Goal: Task Accomplishment & Management: Use online tool/utility

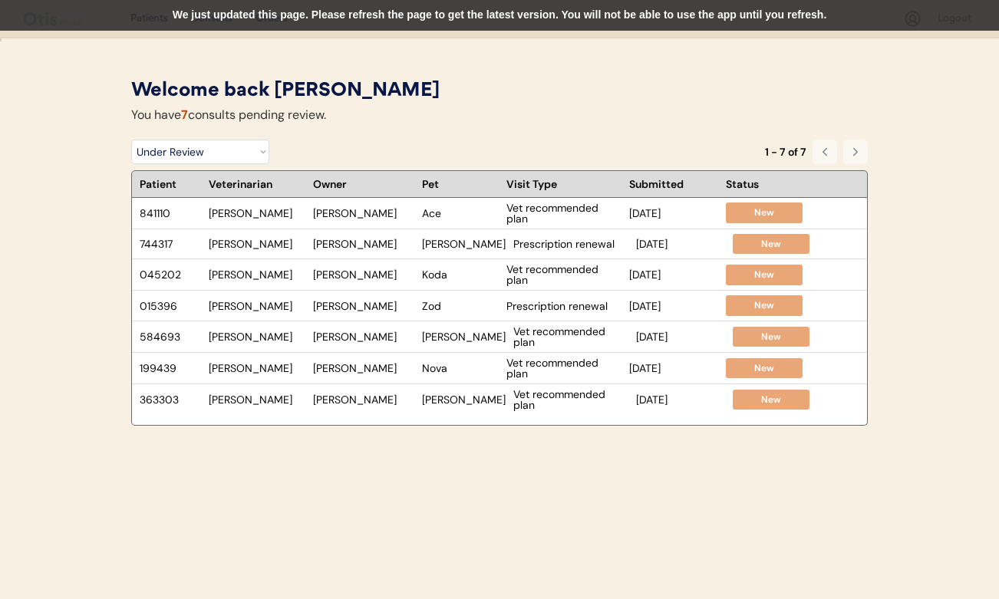
select select ""under_review""
click at [740, 246] on div "New" at bounding box center [770, 244] width 61 height 13
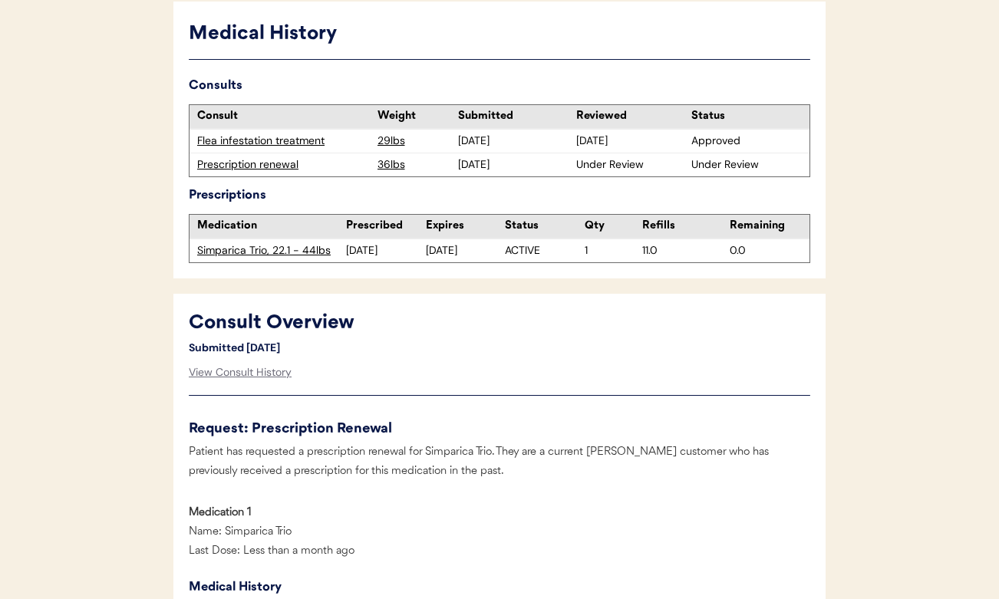
scroll to position [421, 0]
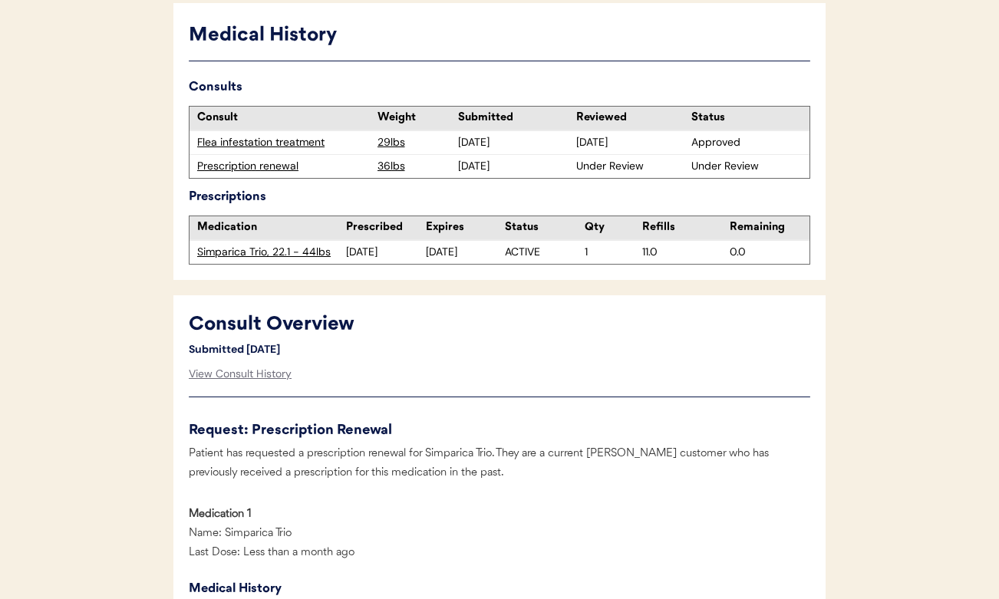
click at [265, 170] on div "Prescription renewal" at bounding box center [283, 166] width 173 height 15
click at [255, 166] on div "Prescription renewal" at bounding box center [283, 166] width 173 height 15
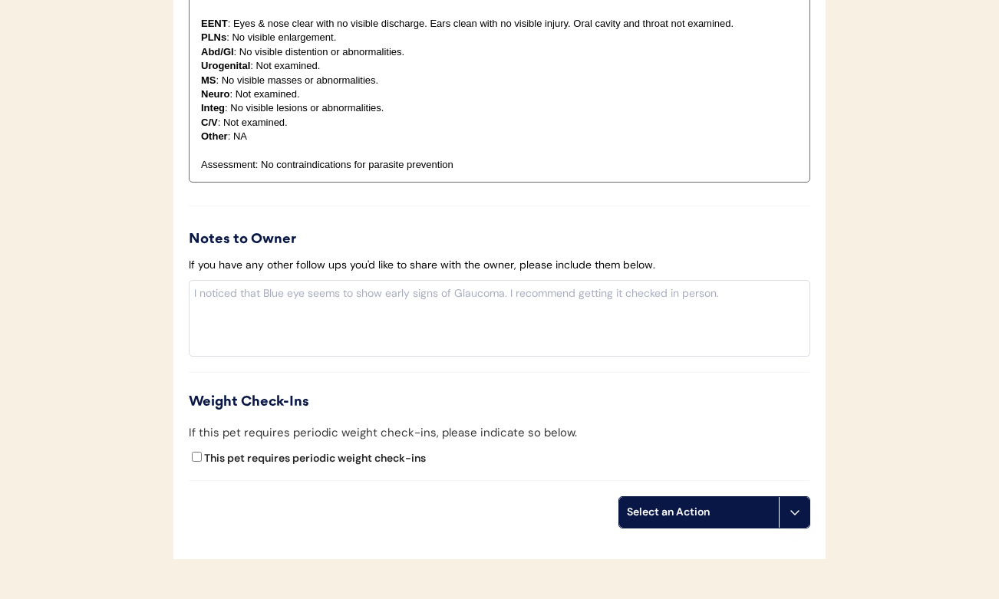
scroll to position [1585, 0]
click at [654, 504] on div "Select an Action" at bounding box center [699, 511] width 144 height 15
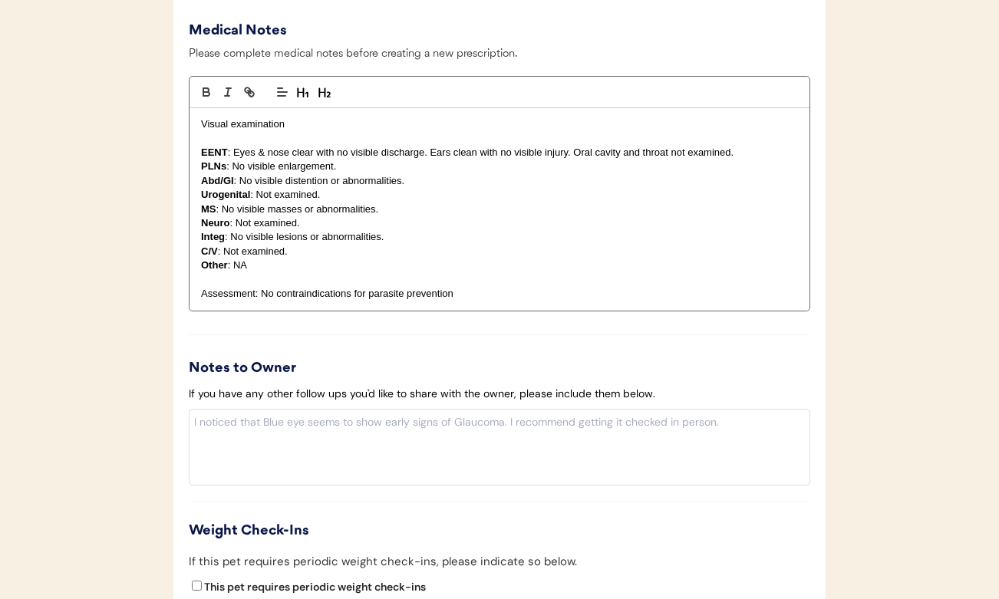
scroll to position [1643, 0]
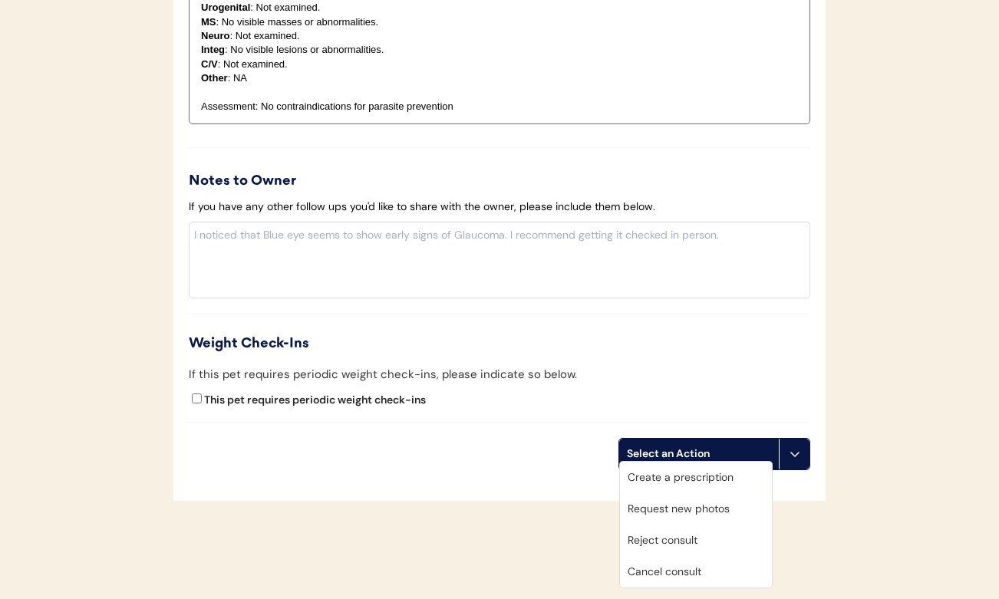
click at [690, 476] on div "Create a prescription" at bounding box center [696, 477] width 152 height 31
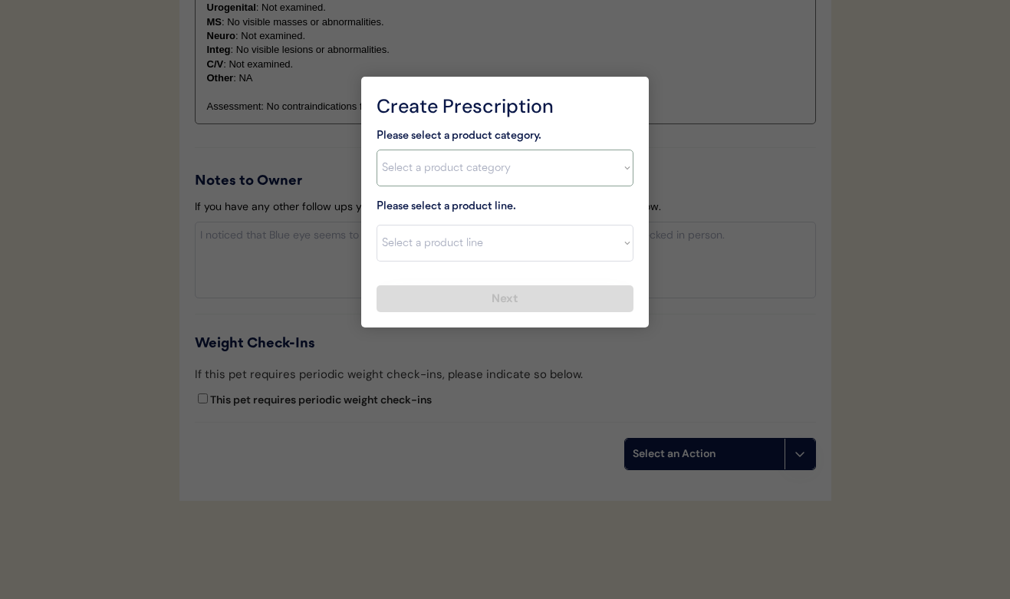
select select ""combo_[MEDICAL_DATA]_prevention""
click at [419, 265] on div "Please select a product category. Select a product category [MEDICAL_DATA] Anti…" at bounding box center [505, 220] width 257 height 186
select select ""Simparica Trio""
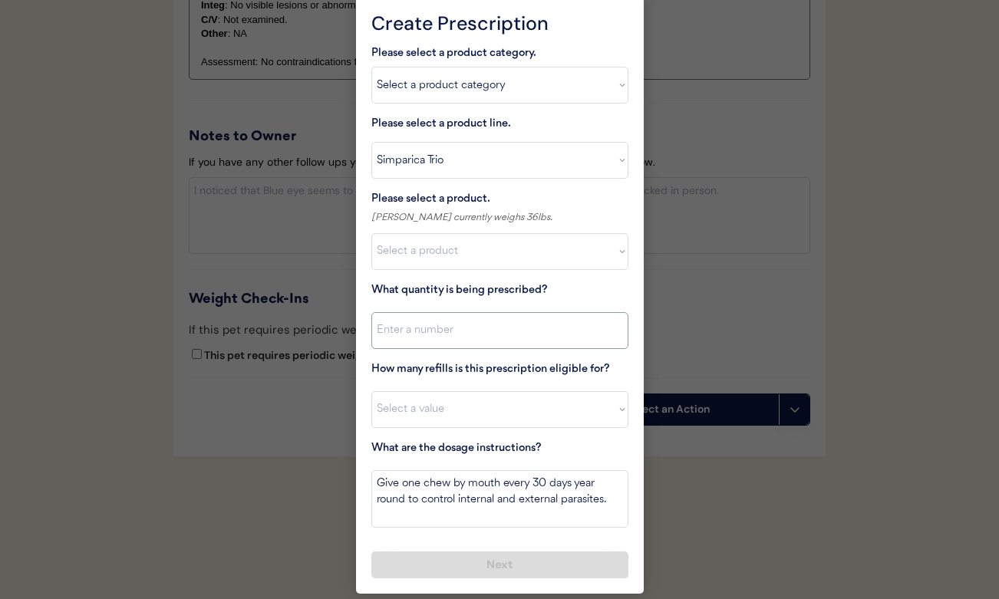
scroll to position [1673, 0]
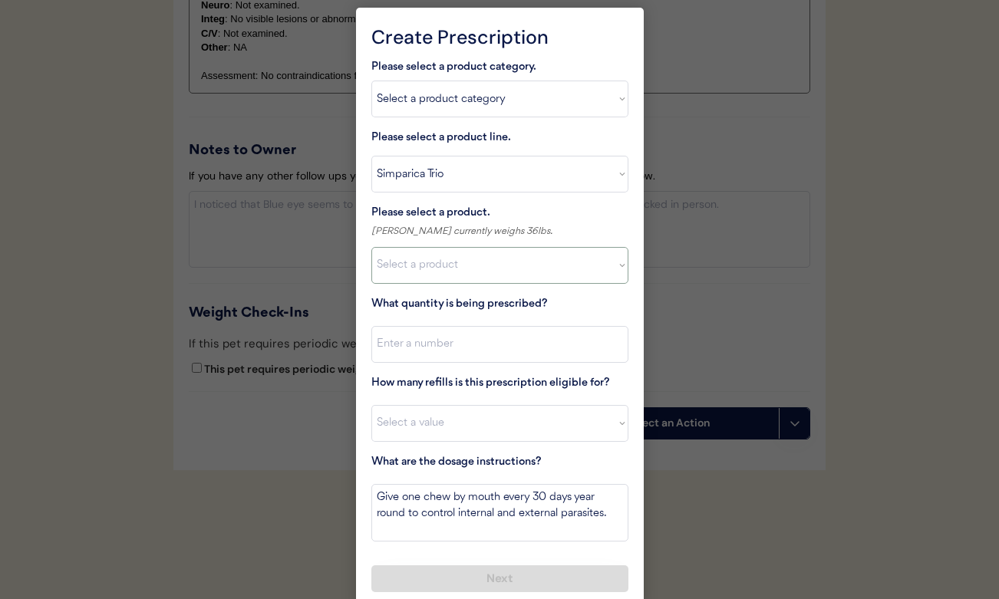
select select ""1348695171700984260__LOOKUP__1704773707524x107284382987270270""
click at [434, 352] on input "input" at bounding box center [499, 344] width 257 height 37
type input "1"
select select "11"
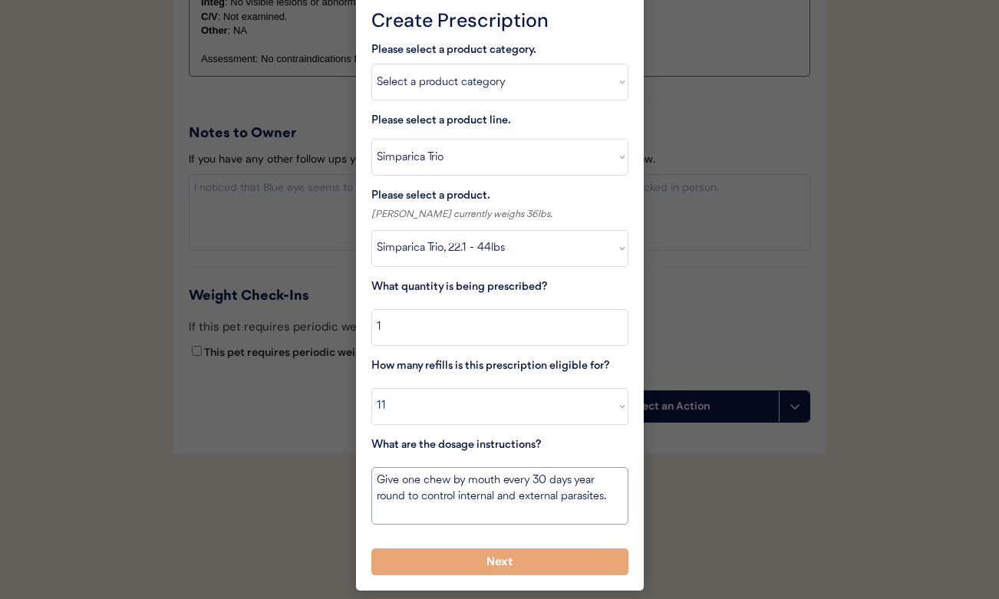
scroll to position [1689, 0]
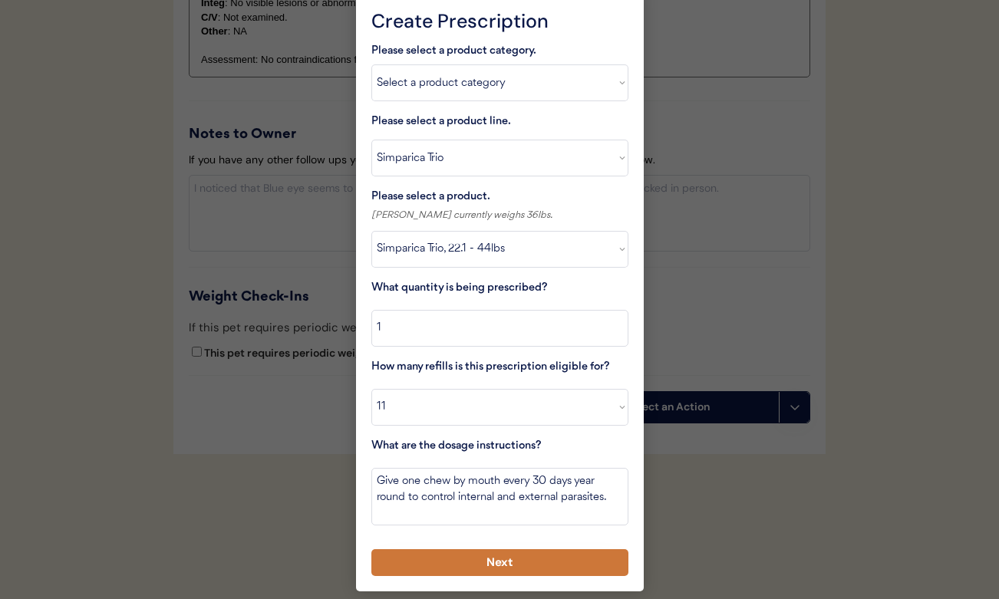
click at [484, 559] on button "Next" at bounding box center [499, 562] width 257 height 27
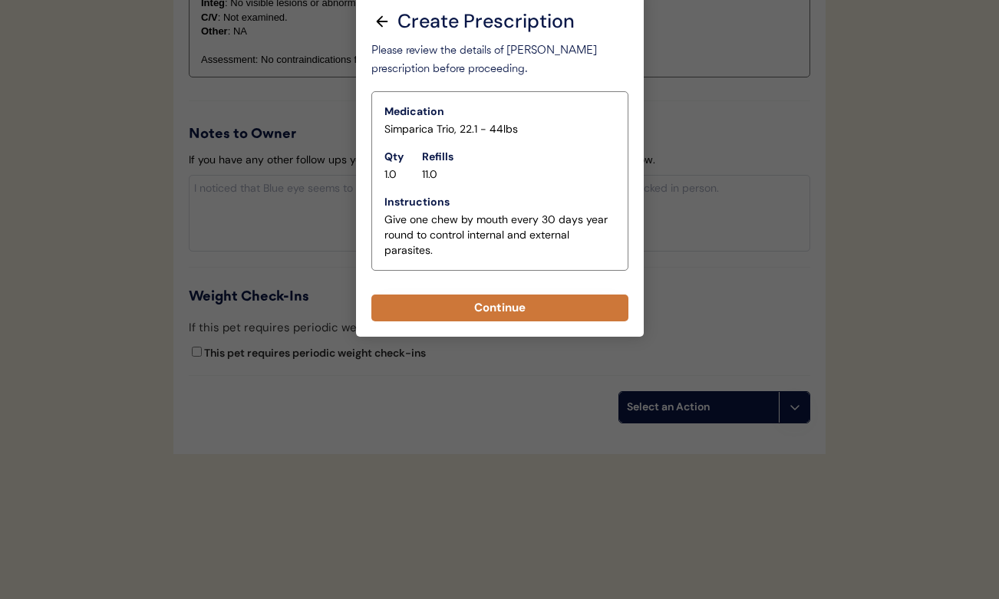
click at [457, 300] on button "Continue" at bounding box center [499, 308] width 257 height 27
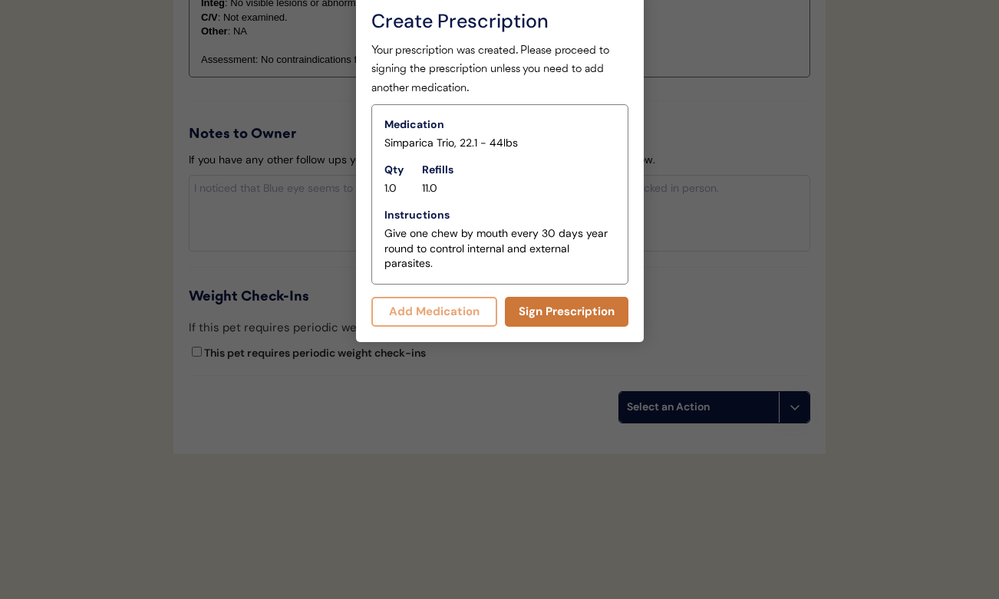
click at [527, 305] on button "Sign Prescription" at bounding box center [567, 312] width 124 height 30
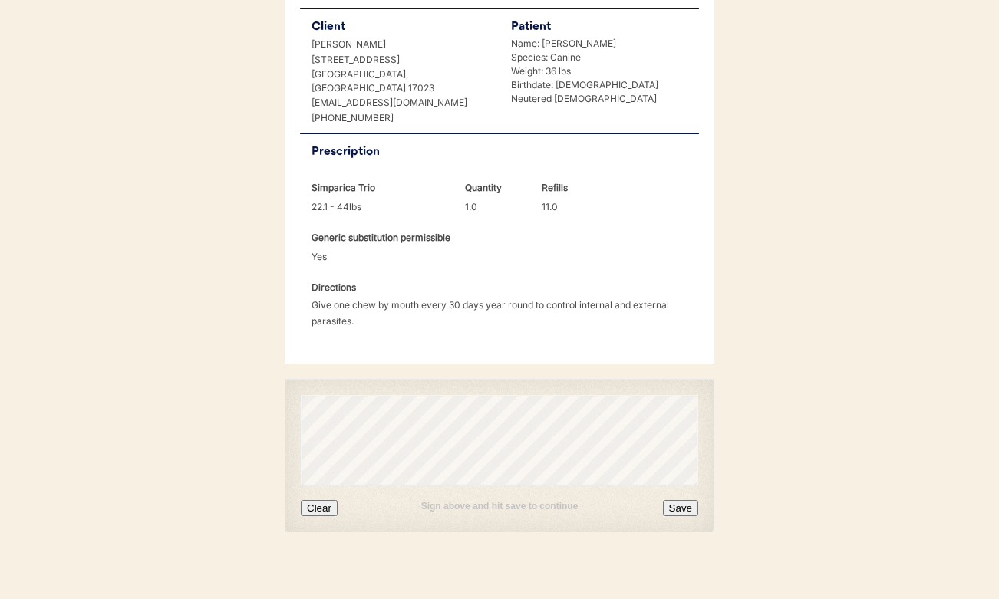
scroll to position [357, 0]
click at [325, 502] on button "Clear" at bounding box center [319, 510] width 37 height 16
click at [311, 502] on button "Clear" at bounding box center [319, 510] width 37 height 16
click at [323, 502] on button "Clear" at bounding box center [319, 510] width 37 height 16
click at [682, 502] on button "Save" at bounding box center [680, 510] width 35 height 16
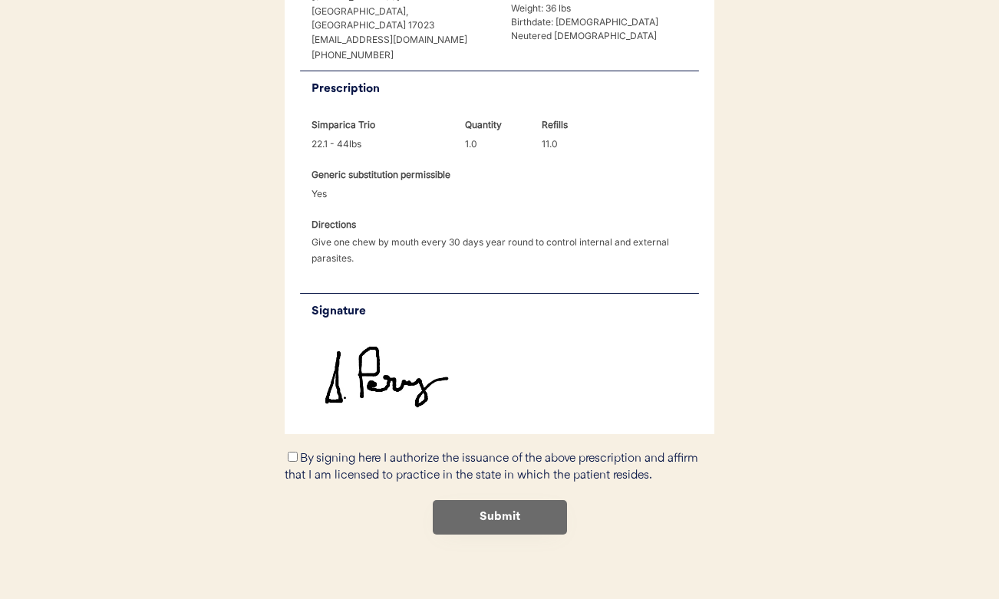
scroll to position [420, 0]
click at [294, 453] on input "By signing here I authorize the issuance of the above prescription and affirm t…" at bounding box center [293, 458] width 10 height 10
checkbox input "true"
click at [498, 514] on button "Submit" at bounding box center [500, 518] width 134 height 35
click at [506, 501] on button "Submit" at bounding box center [500, 518] width 134 height 35
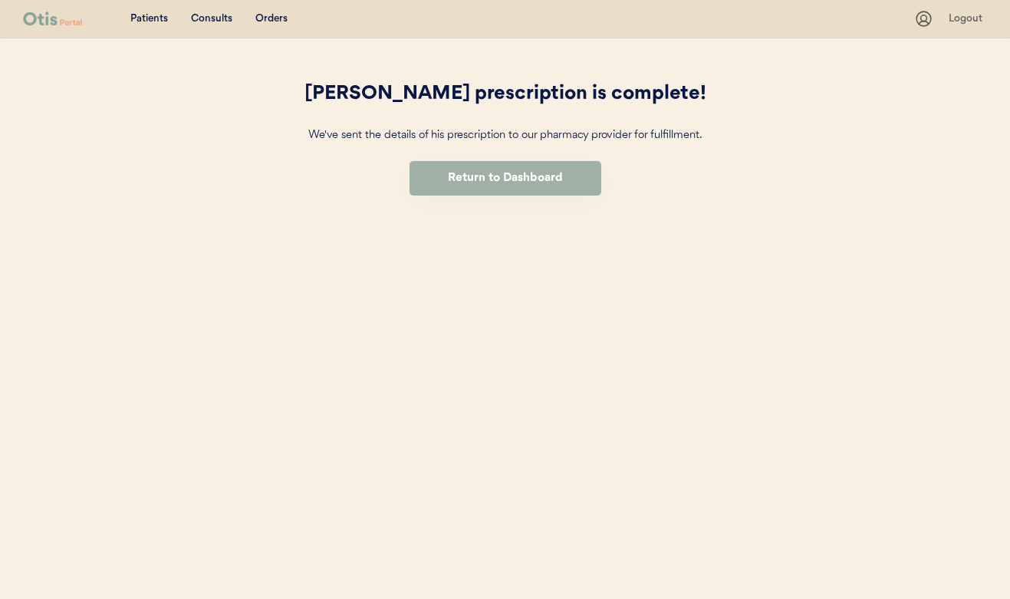
click at [506, 183] on button "Return to Dashboard" at bounding box center [506, 178] width 192 height 35
